Goal: Navigation & Orientation: Find specific page/section

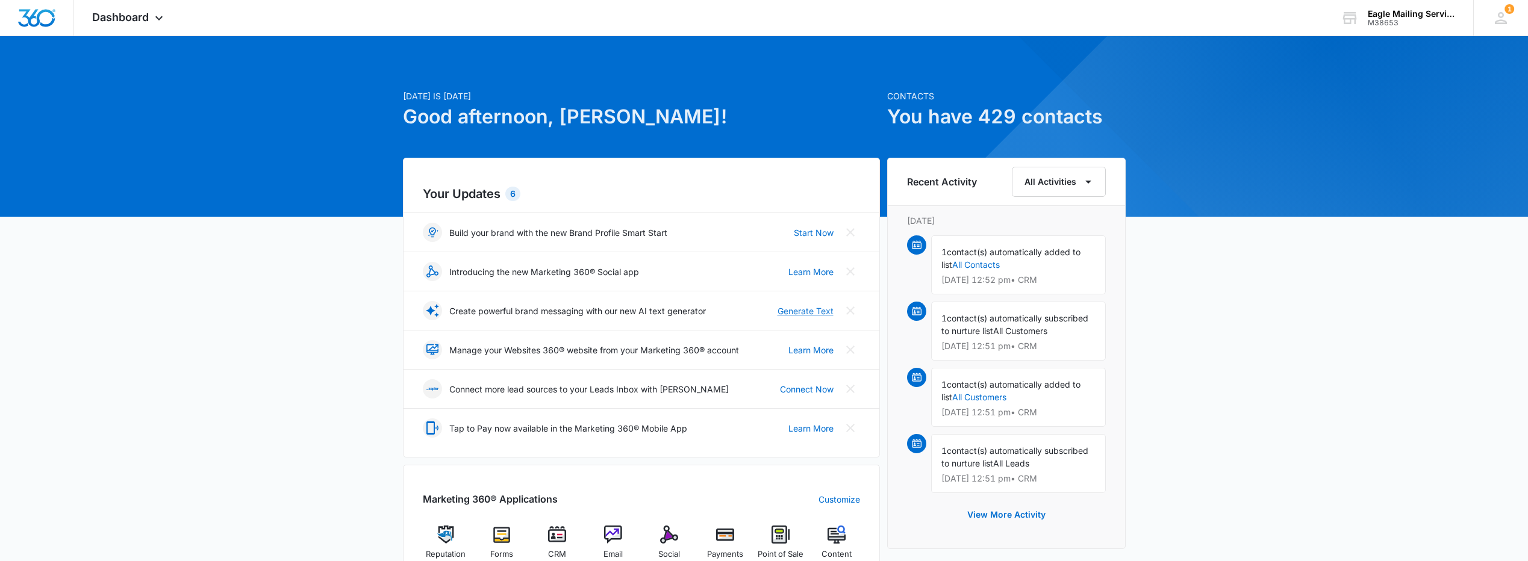
click at [803, 308] on link "Generate Text" at bounding box center [805, 311] width 56 height 13
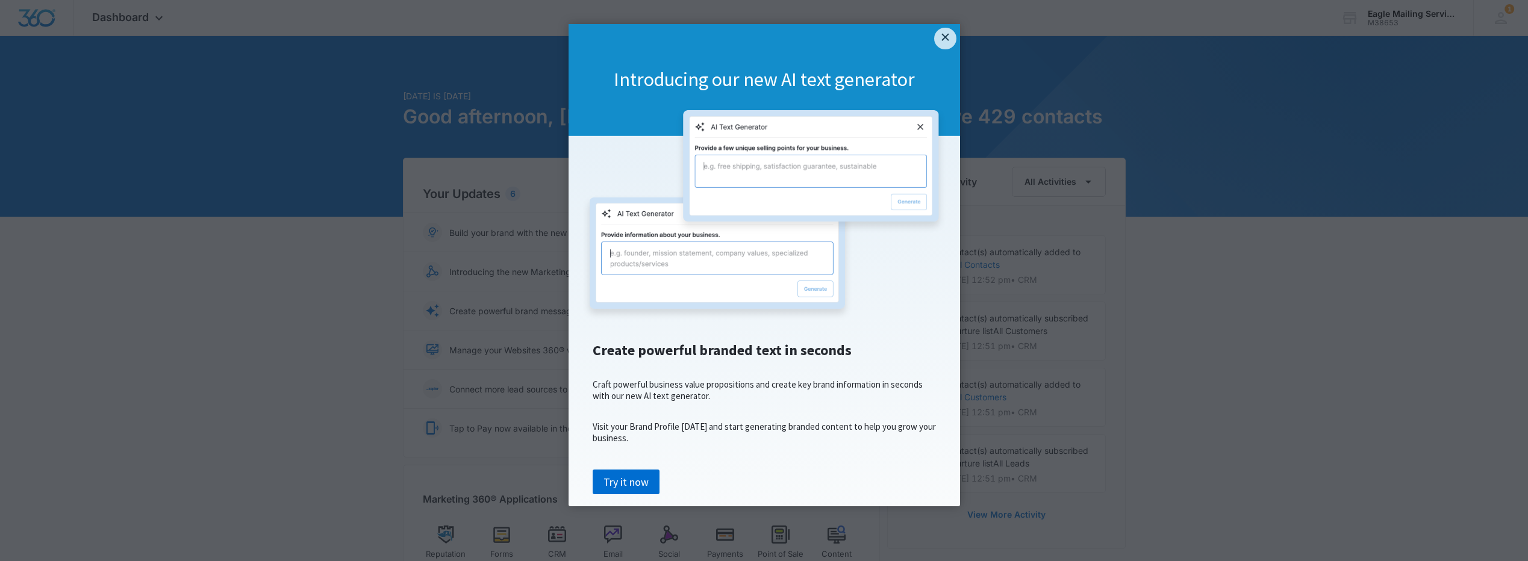
scroll to position [2, 0]
click at [942, 40] on link "×" at bounding box center [945, 39] width 22 height 22
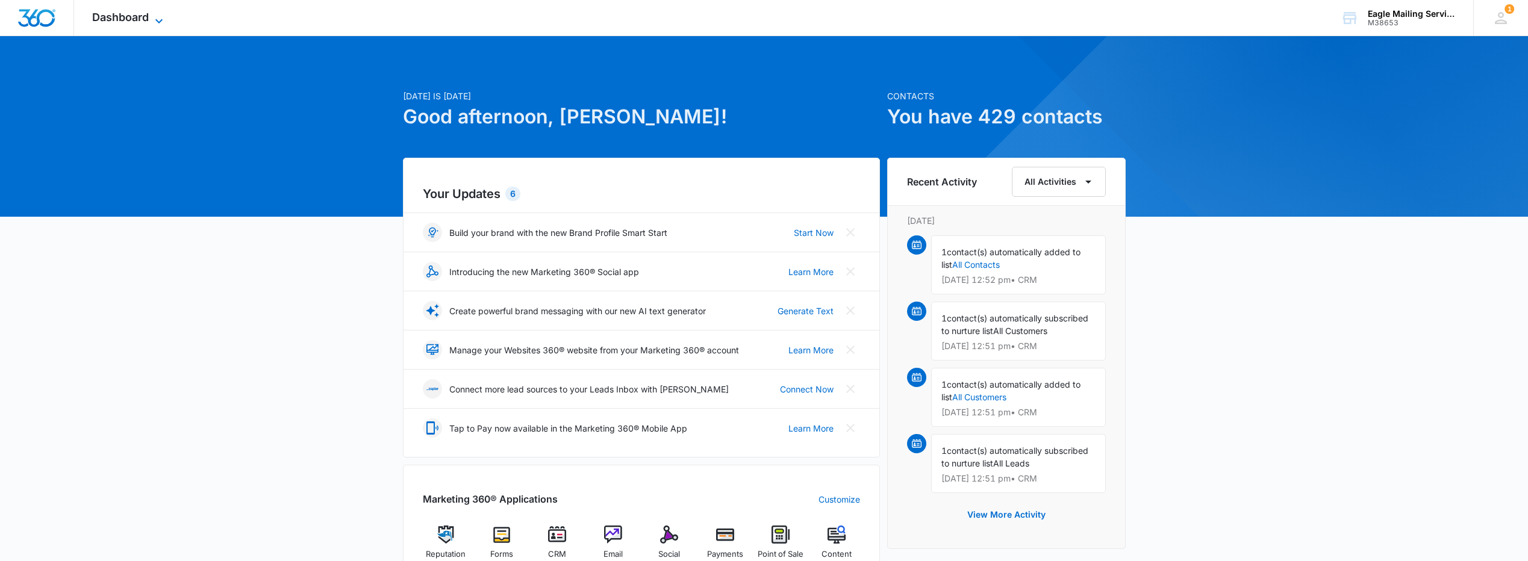
click at [142, 18] on span "Dashboard" at bounding box center [120, 17] width 57 height 13
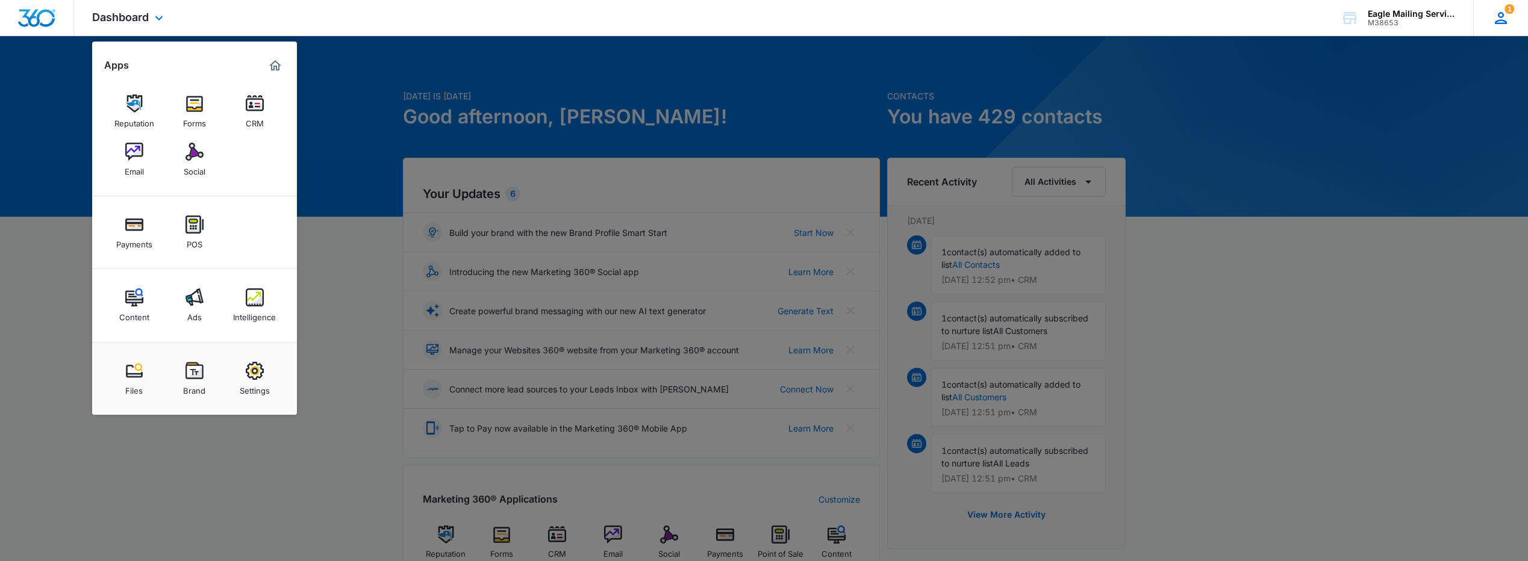
click at [1499, 27] on div "1 CW Chris Wilkie cwilkie@eaglemailing.com My Profile 1 Notifications Support L…" at bounding box center [1500, 18] width 55 height 36
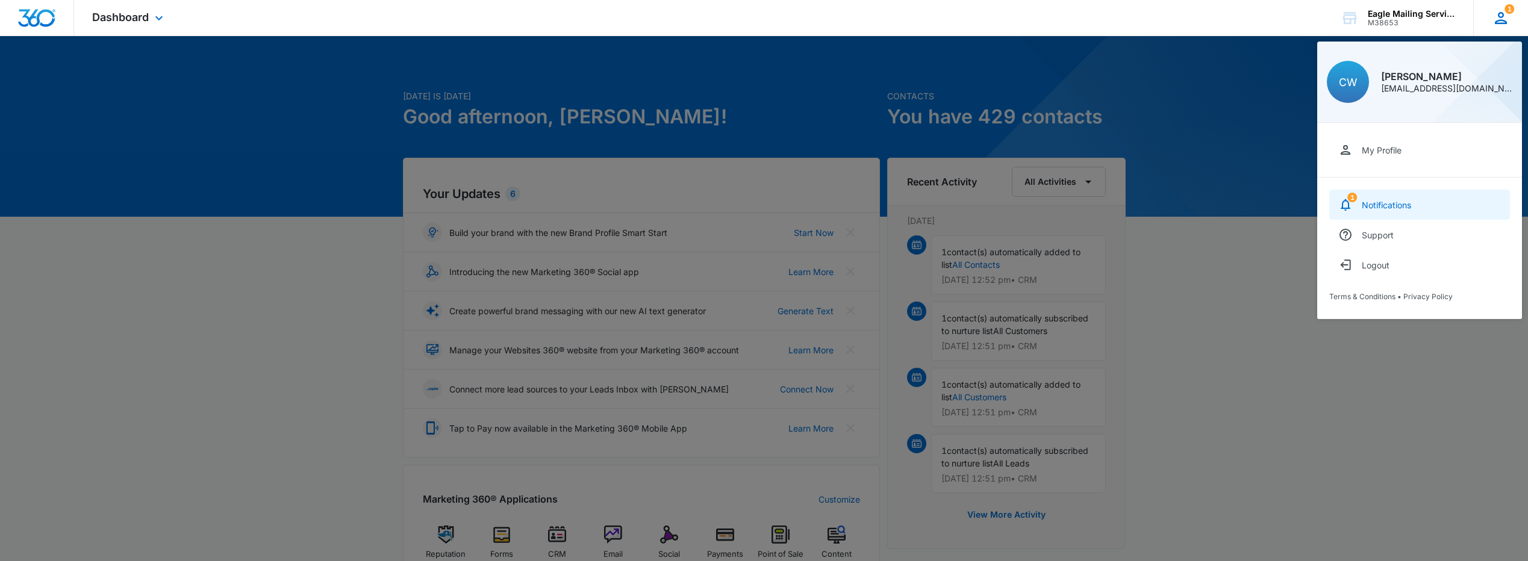
click at [1383, 210] on div "Notifications" at bounding box center [1385, 205] width 49 height 10
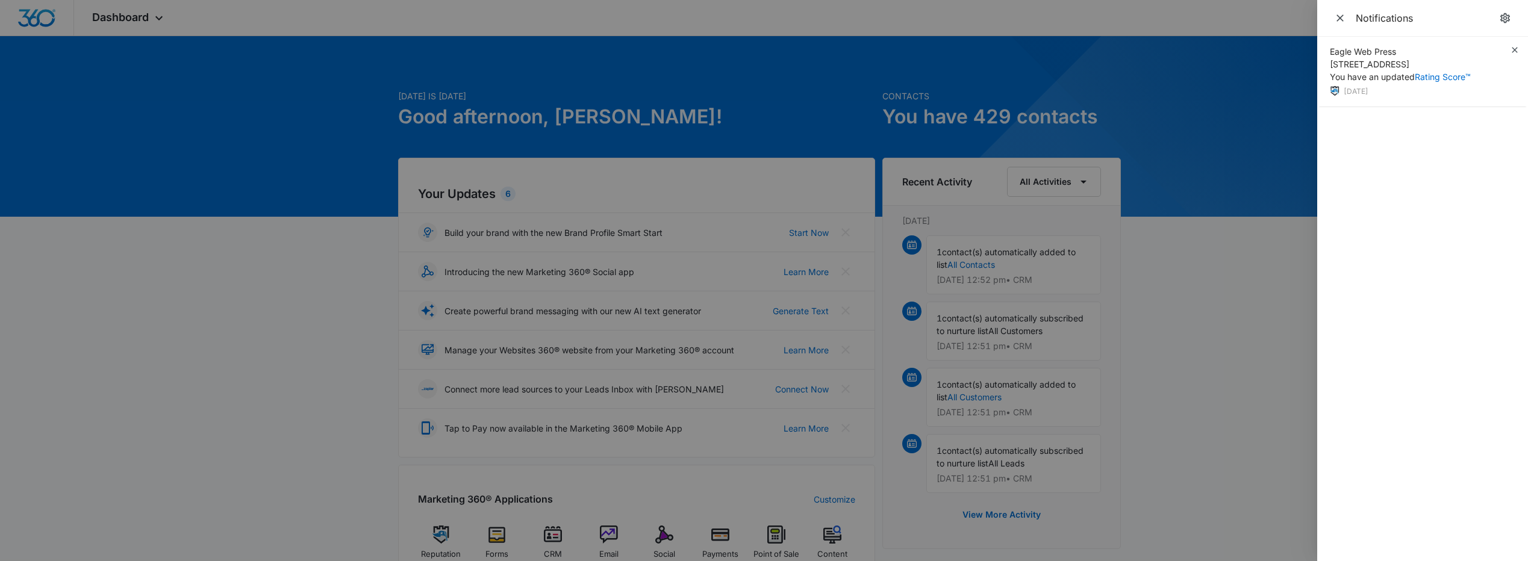
click at [1048, 24] on div at bounding box center [764, 280] width 1528 height 561
